Goal: Information Seeking & Learning: Learn about a topic

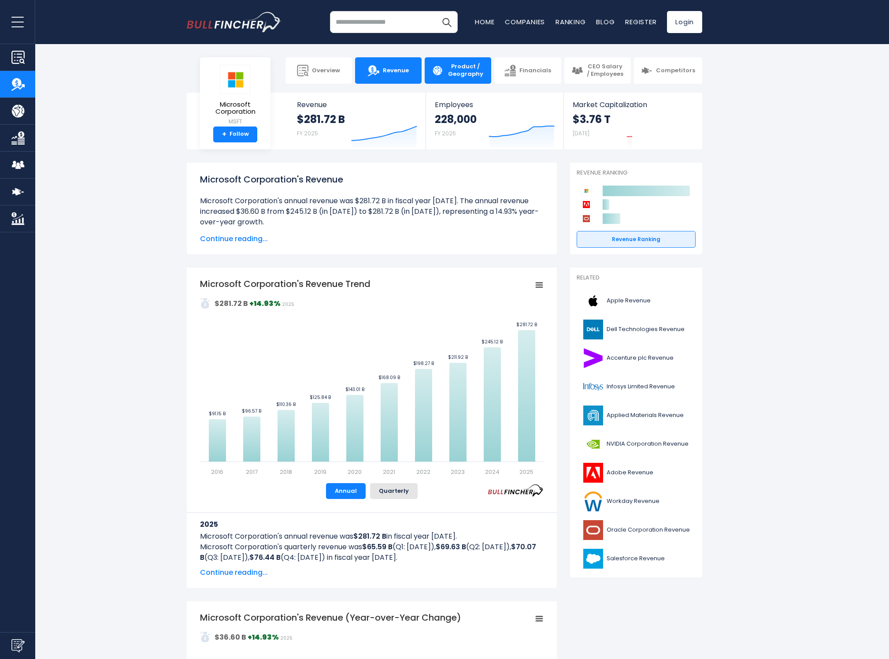
click at [474, 75] on span "Product / Geography" at bounding box center [465, 70] width 37 height 15
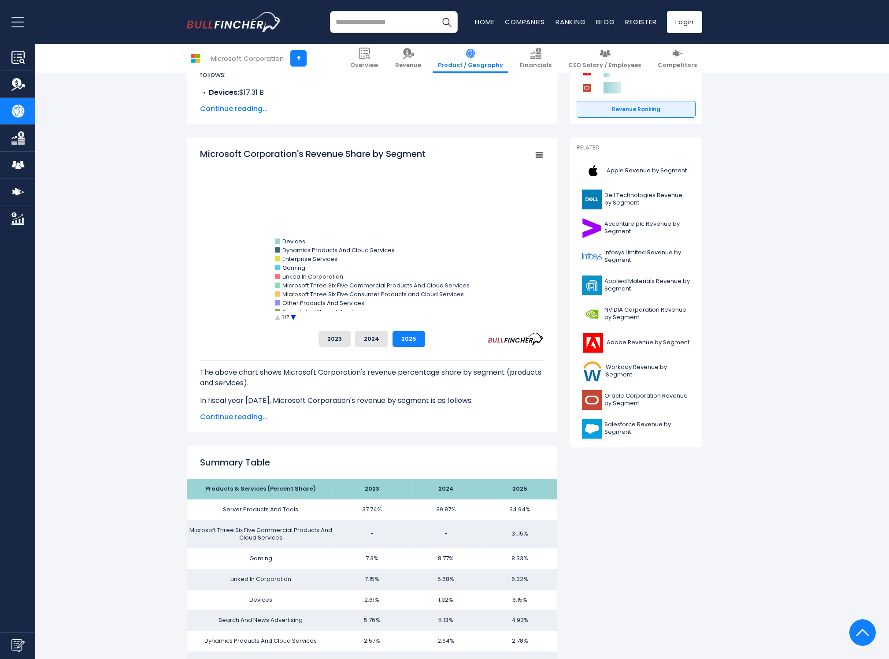
scroll to position [225, 0]
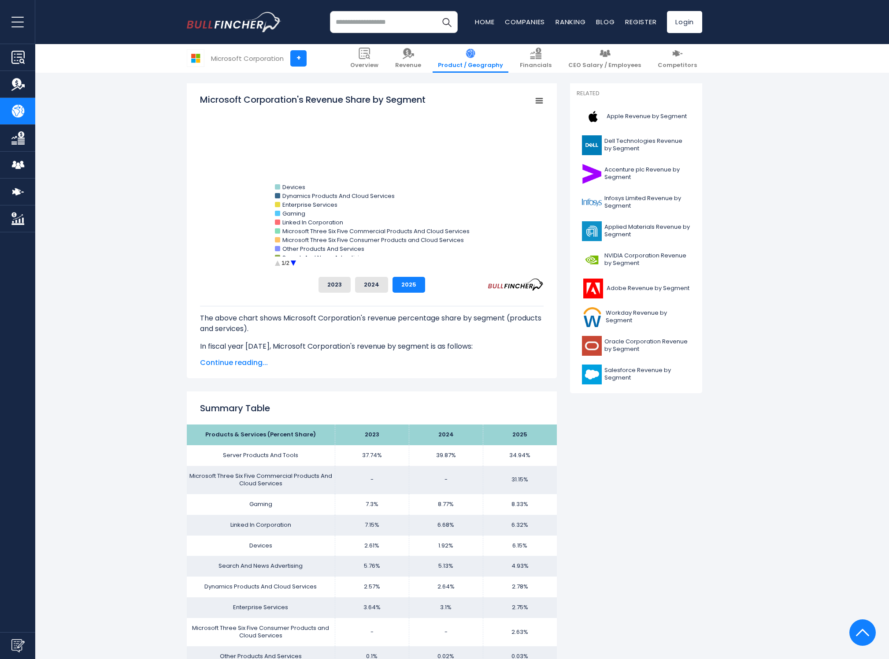
click at [295, 264] on circle "Microsoft Corporation's Revenue Share by Segment" at bounding box center [293, 263] width 14 height 14
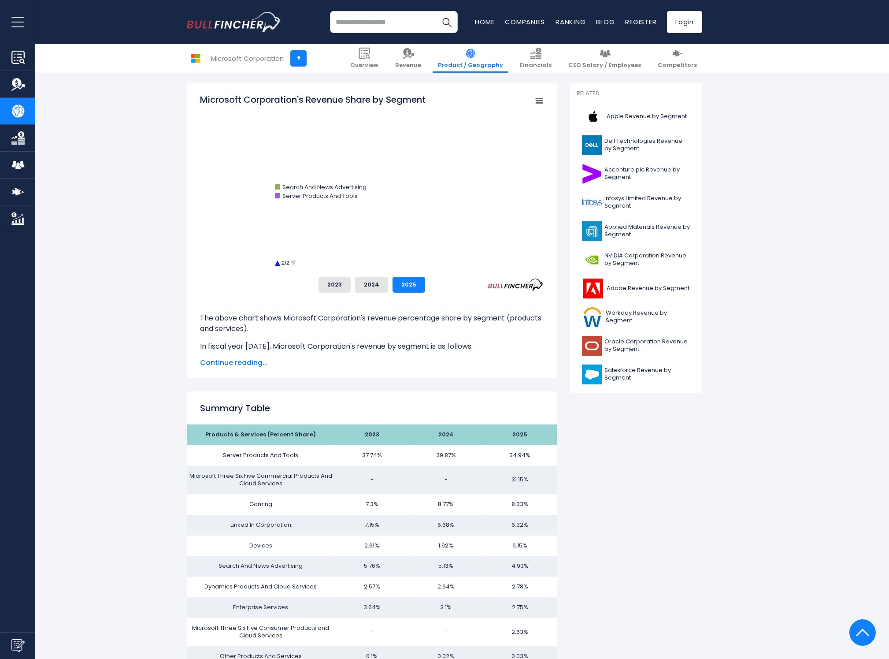
click at [294, 263] on circle "Microsoft Corporation's Revenue Share by Segment" at bounding box center [293, 263] width 14 height 14
click at [280, 263] on circle "Microsoft Corporation's Revenue Share by Segment" at bounding box center [277, 263] width 14 height 14
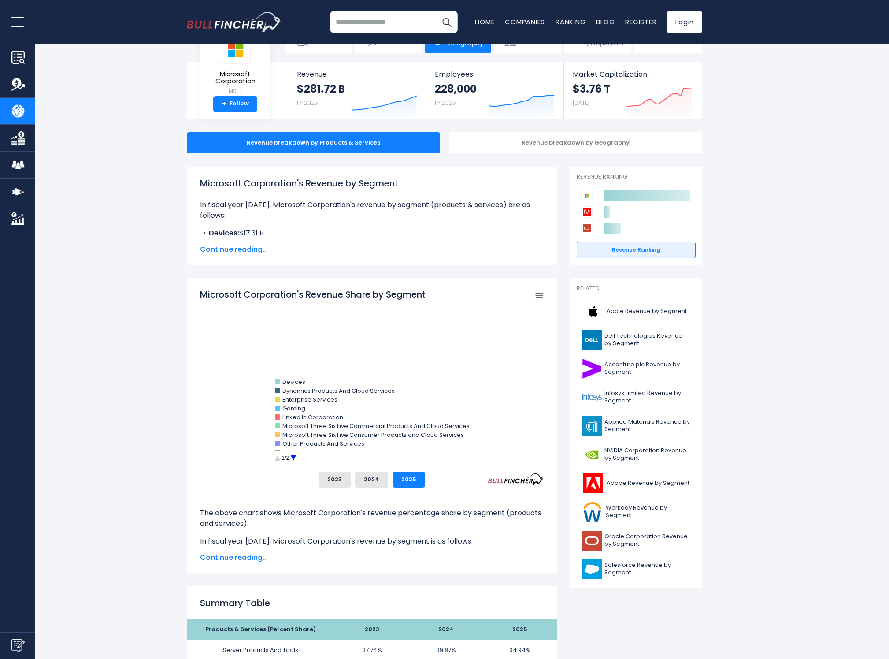
scroll to position [29, 0]
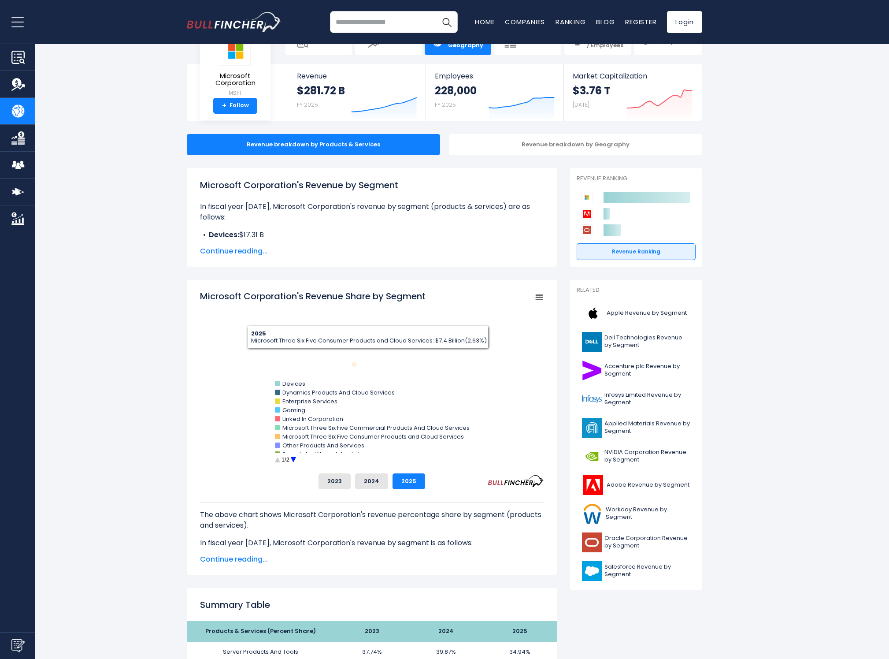
click at [346, 370] on rect "Microsoft Corporation's Revenue Share by Segment" at bounding box center [372, 378] width 344 height 176
click at [384, 361] on rect "Microsoft Corporation's Revenue Share by Segment" at bounding box center [372, 378] width 344 height 176
drag, startPoint x: 353, startPoint y: 340, endPoint x: 289, endPoint y: 361, distance: 67.1
click at [289, 361] on rect "Microsoft Corporation's Revenue Share by Segment" at bounding box center [372, 378] width 344 height 176
click at [294, 384] on text "Devices" at bounding box center [293, 383] width 23 height 8
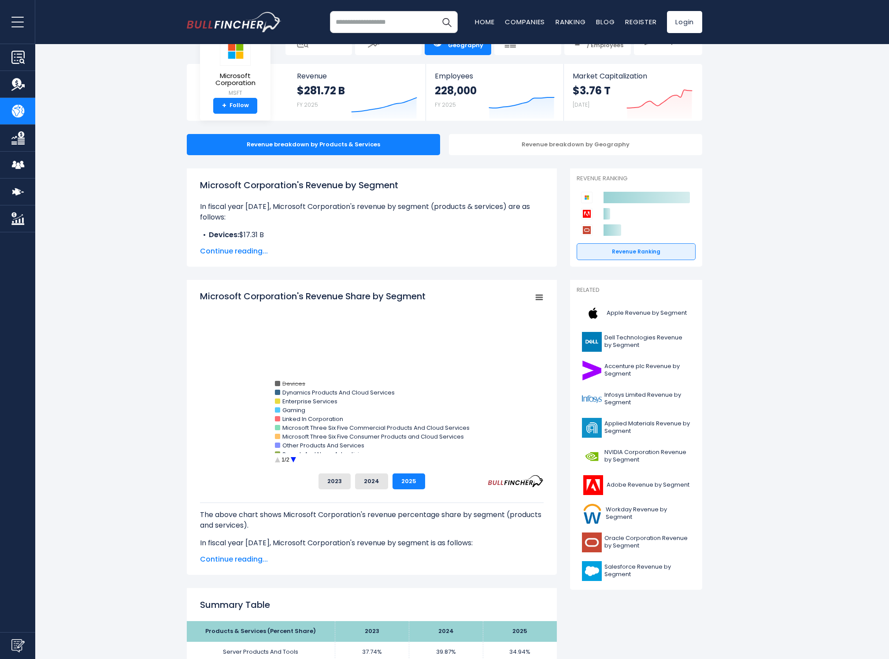
click at [294, 384] on text "Devices" at bounding box center [293, 383] width 23 height 8
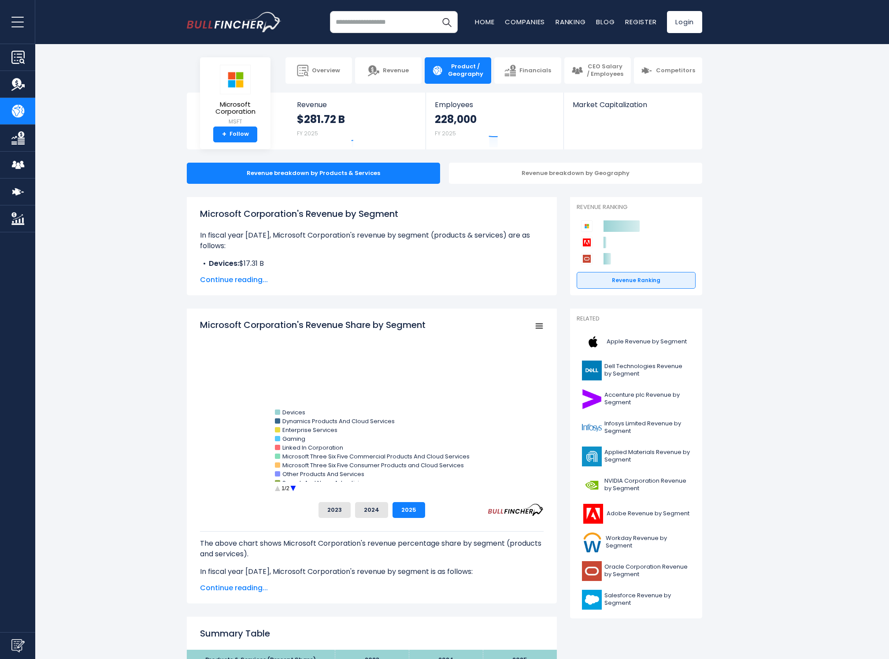
scroll to position [29, 0]
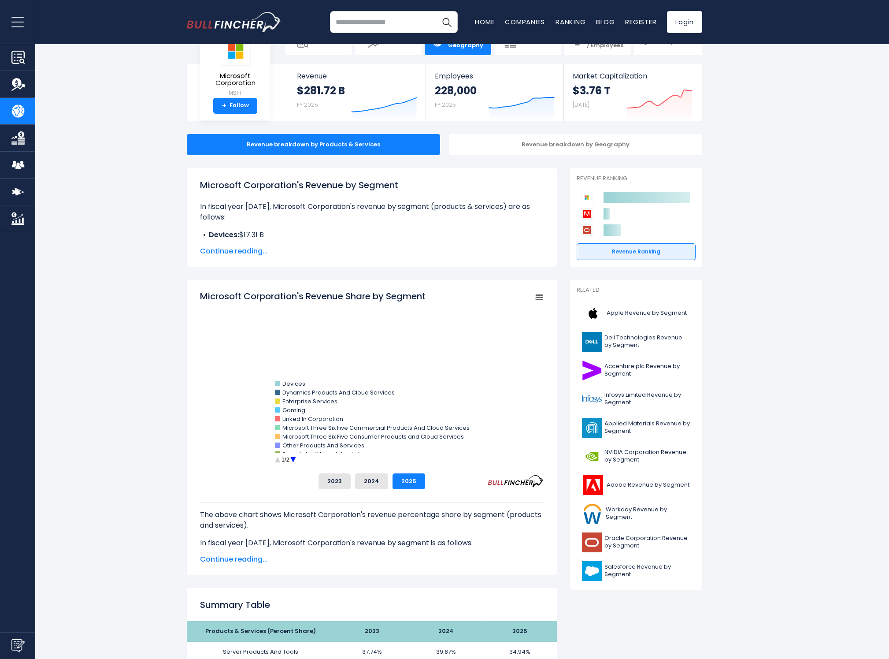
click at [352, 28] on input "search" at bounding box center [394, 22] width 128 height 22
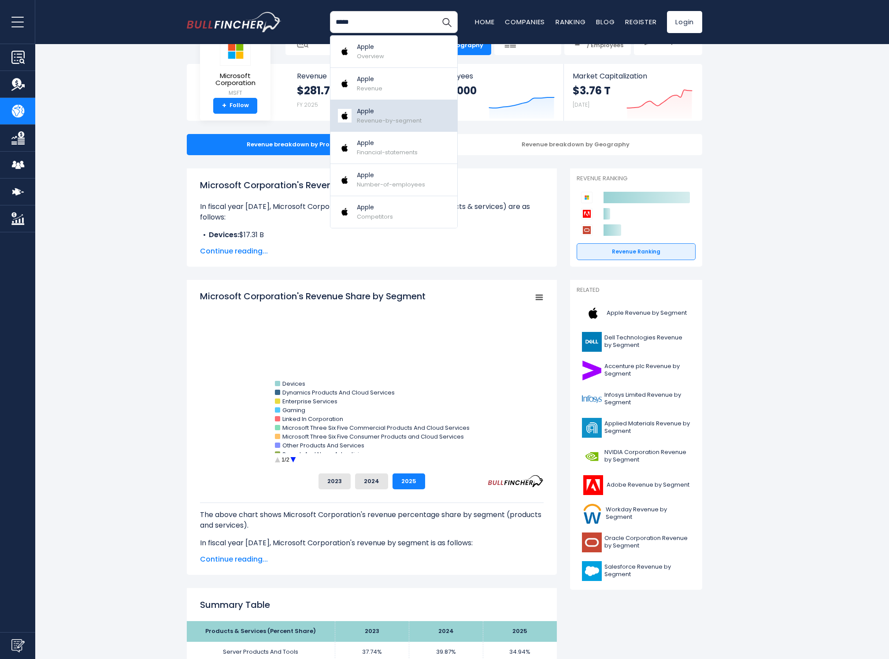
type input "*****"
click at [386, 116] on span "Revenue-by-segment" at bounding box center [389, 120] width 65 height 8
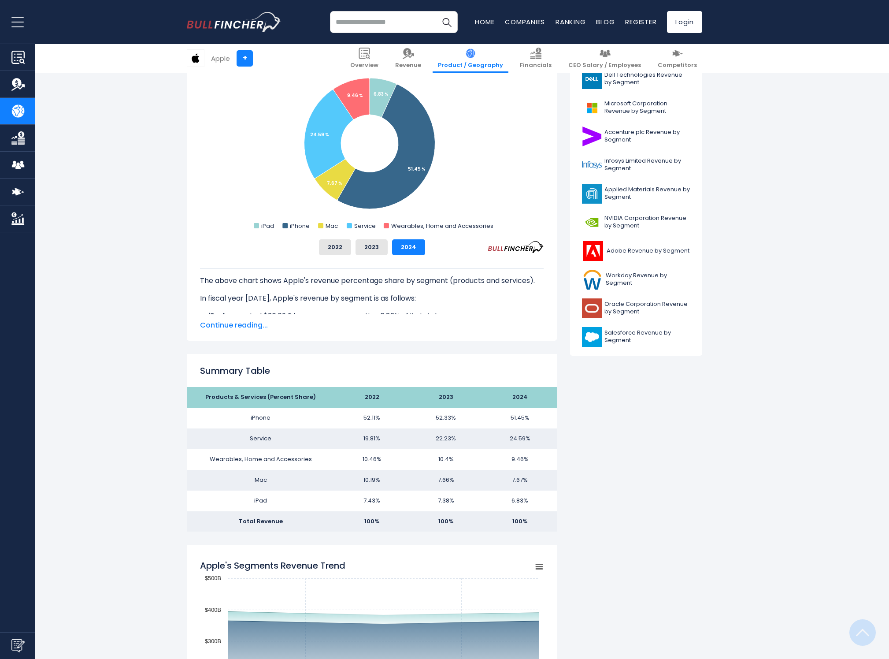
scroll to position [623, 0]
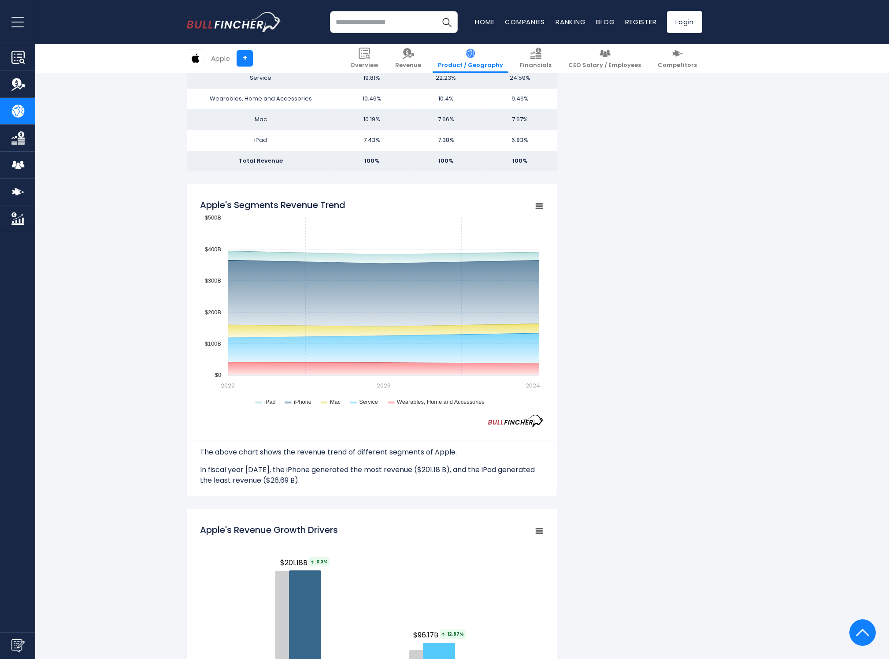
drag, startPoint x: 200, startPoint y: 204, endPoint x: 350, endPoint y: 200, distance: 149.4
click at [349, 200] on icon "Created with Highcharts 12.1.2 Chart context menu Apple's Segments Revenue Tren…" at bounding box center [372, 304] width 344 height 220
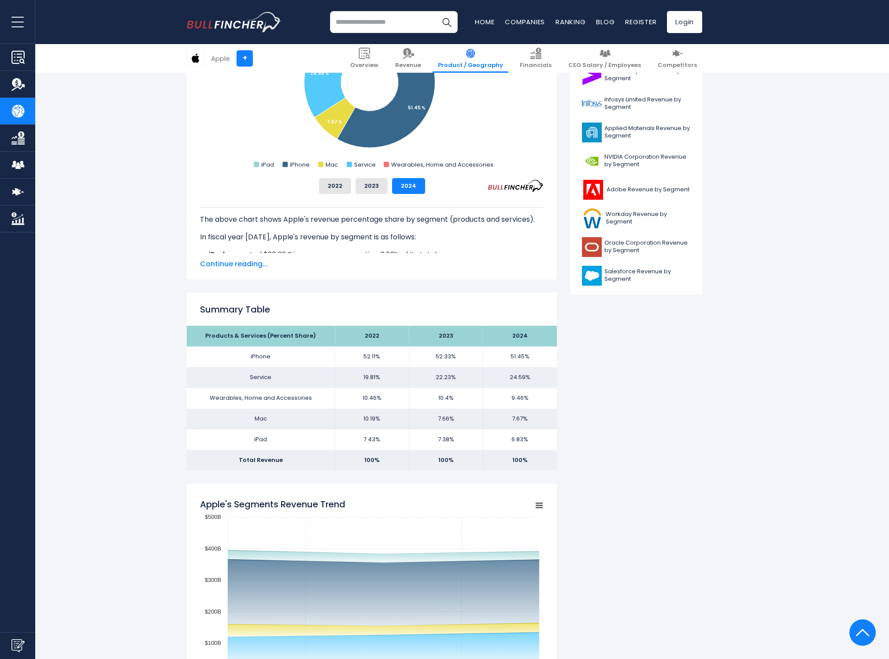
scroll to position [0, 0]
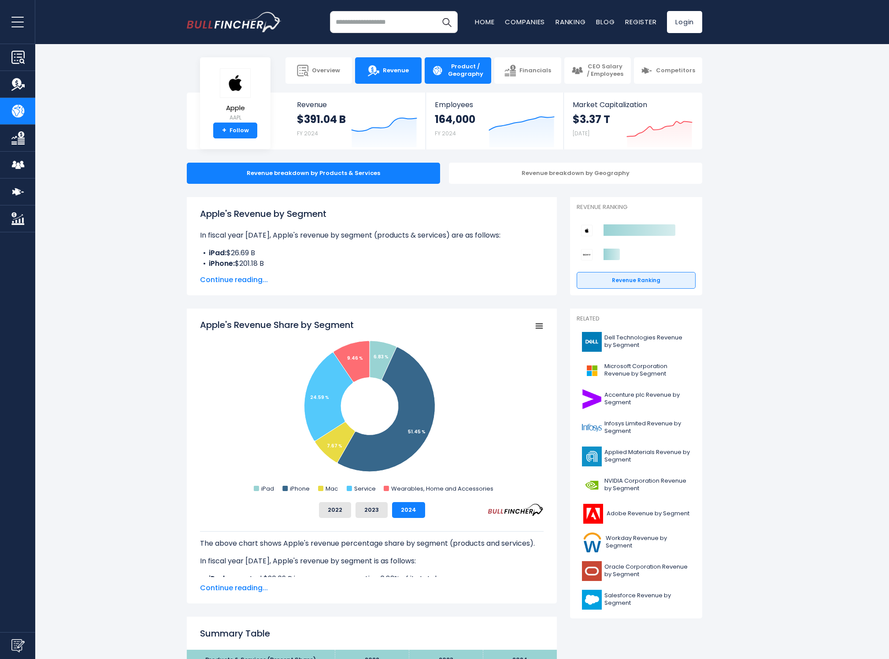
click at [385, 69] on span "Revenue" at bounding box center [396, 70] width 26 height 7
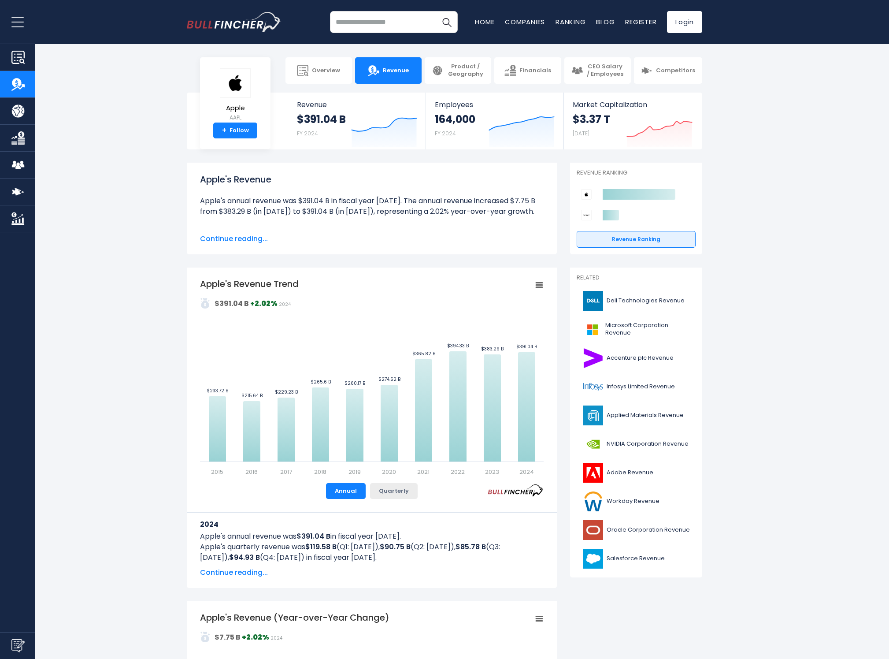
click at [396, 493] on button "Quarterly" at bounding box center [394, 491] width 48 height 16
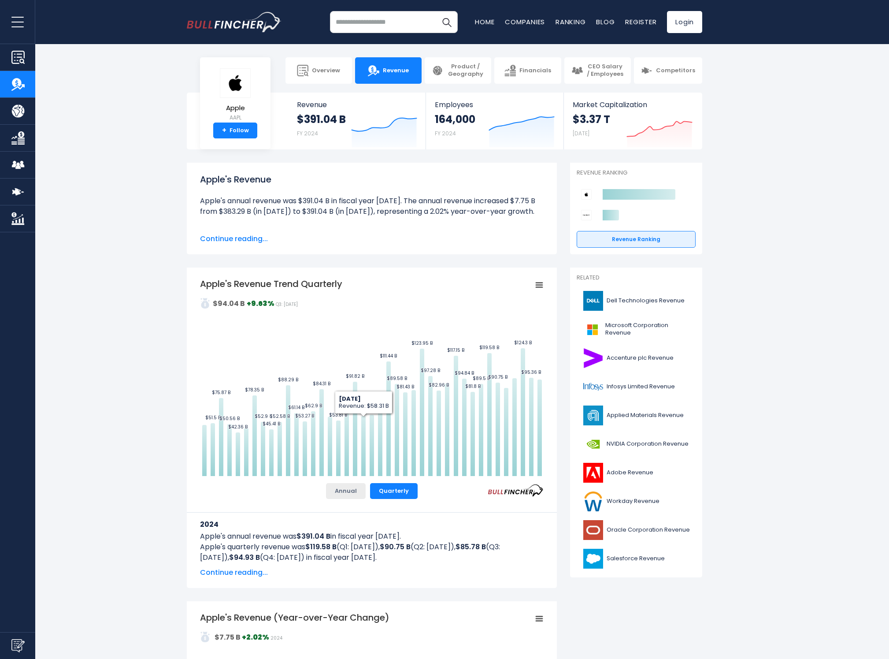
click at [355, 492] on button "Annual" at bounding box center [346, 491] width 40 height 16
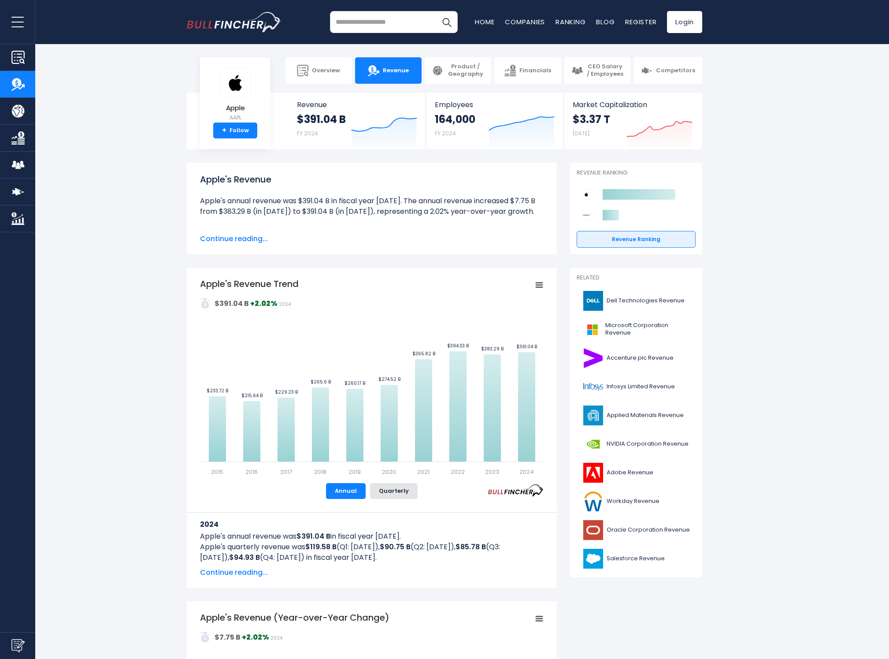
click at [541, 285] on icon "Apple's Revenue Trend" at bounding box center [539, 285] width 6 height 4
click at [589, 130] on small "[DATE]" at bounding box center [581, 133] width 17 height 7
